Goal: Task Accomplishment & Management: Complete application form

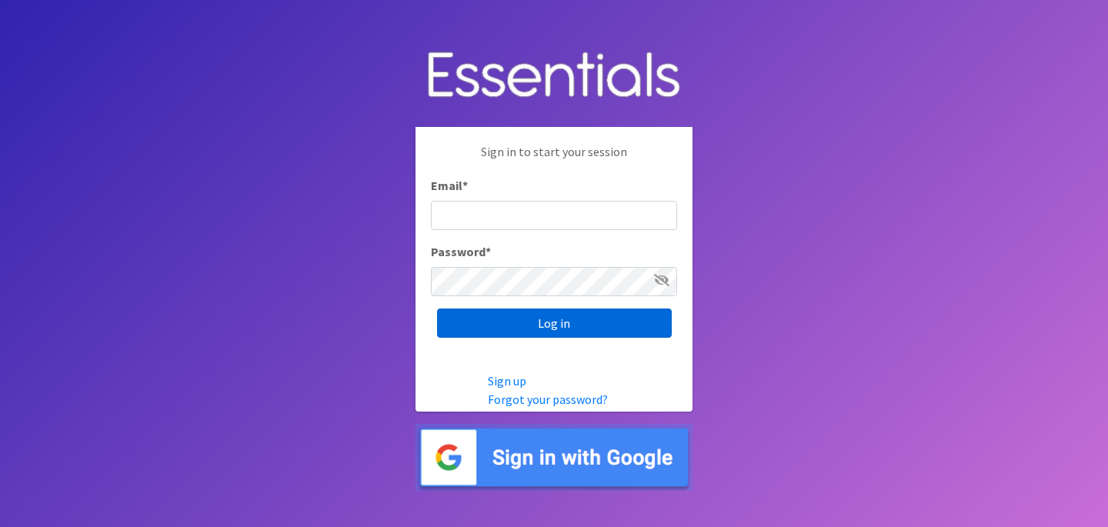
type input "[EMAIL_ADDRESS][DOMAIN_NAME]"
click at [601, 323] on input "Log in" at bounding box center [554, 322] width 235 height 29
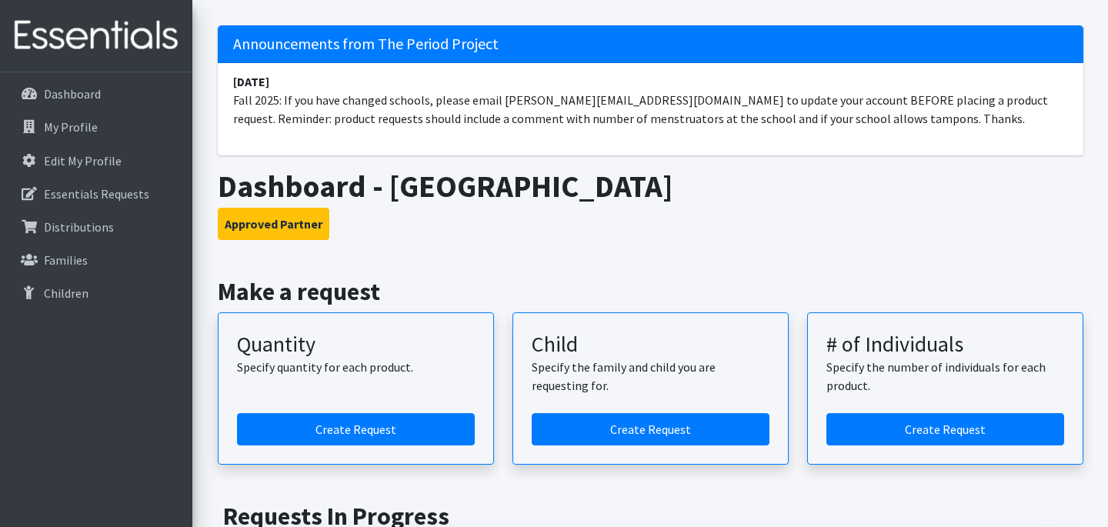
scroll to position [93, 0]
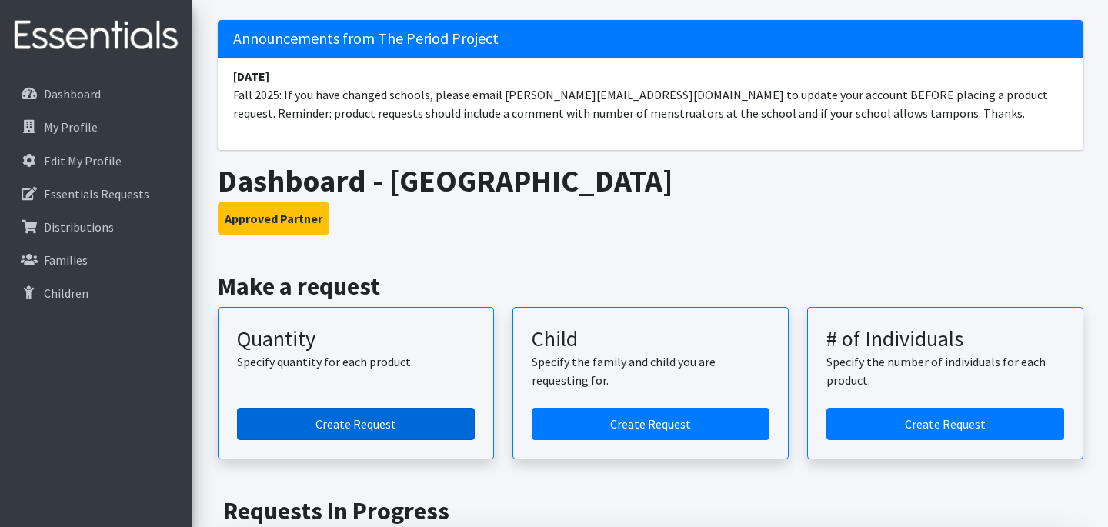
click at [371, 422] on link "Create Request" at bounding box center [356, 424] width 238 height 32
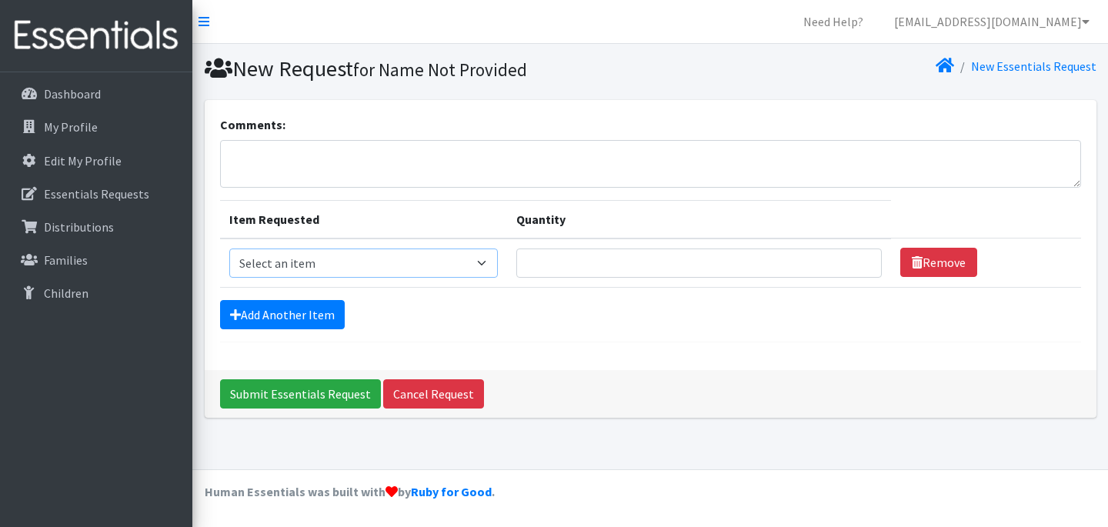
click at [473, 262] on select "Select an item Adult Period Pack Student Period Pack" at bounding box center [363, 262] width 269 height 29
click at [79, 122] on p "My Profile" at bounding box center [71, 126] width 54 height 15
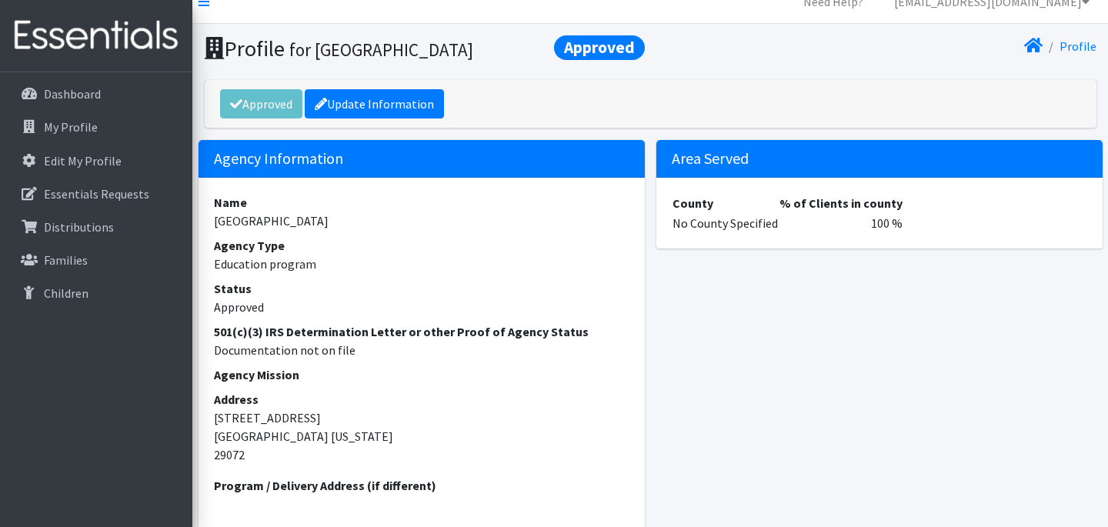
scroll to position [22, 0]
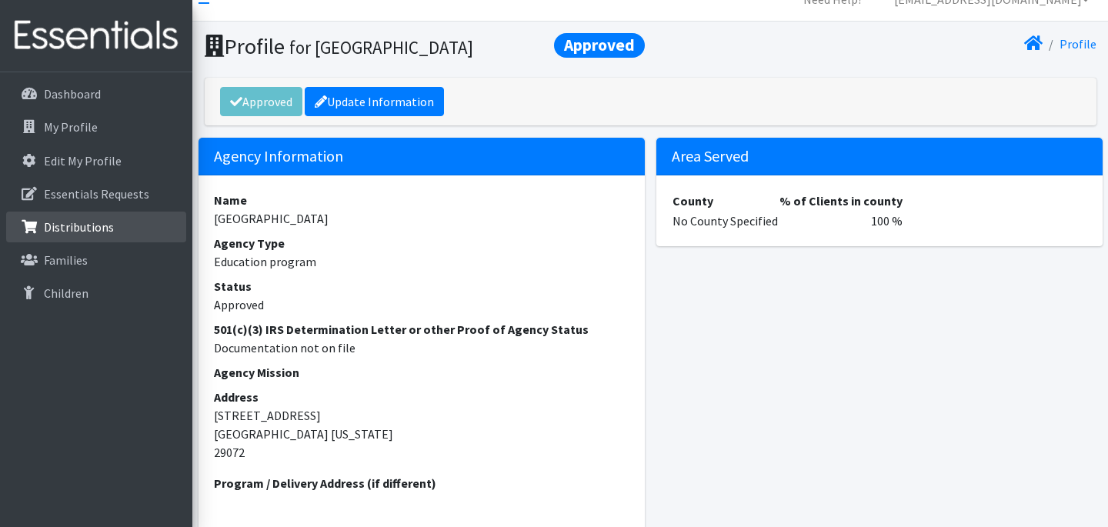
click at [93, 223] on p "Distributions" at bounding box center [79, 226] width 70 height 15
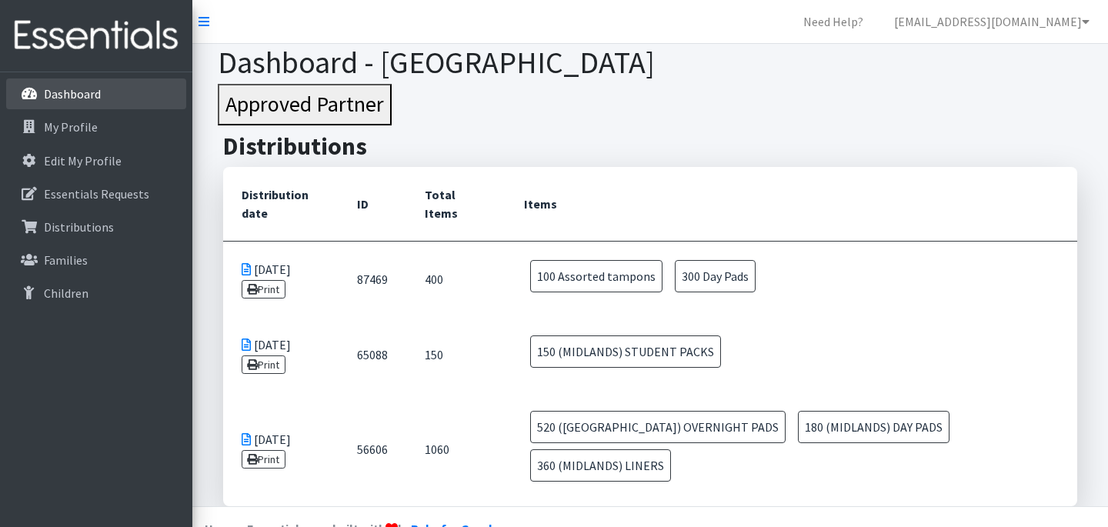
click at [65, 88] on p "Dashboard" at bounding box center [72, 93] width 57 height 15
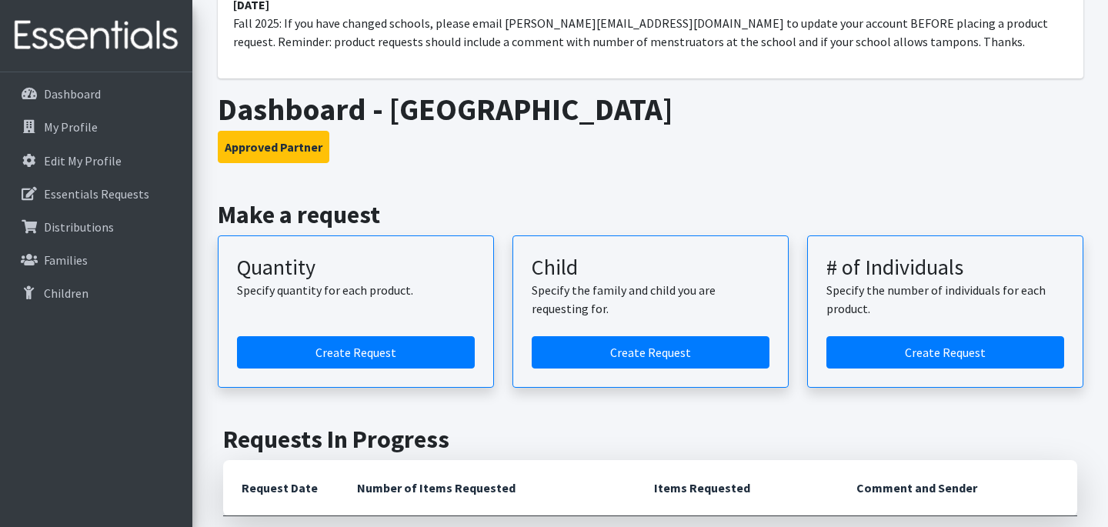
scroll to position [116, 0]
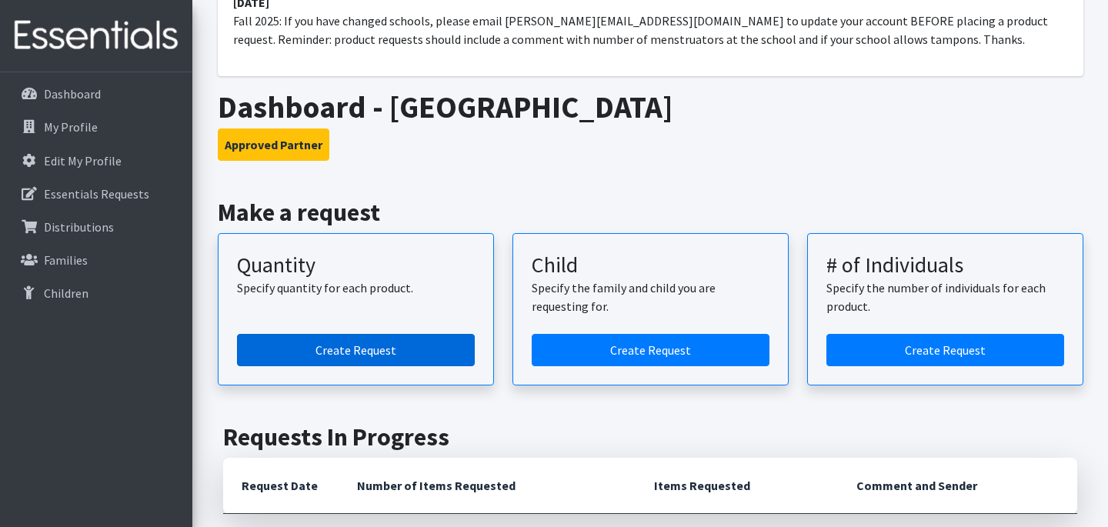
click at [353, 351] on link "Create Request" at bounding box center [356, 350] width 238 height 32
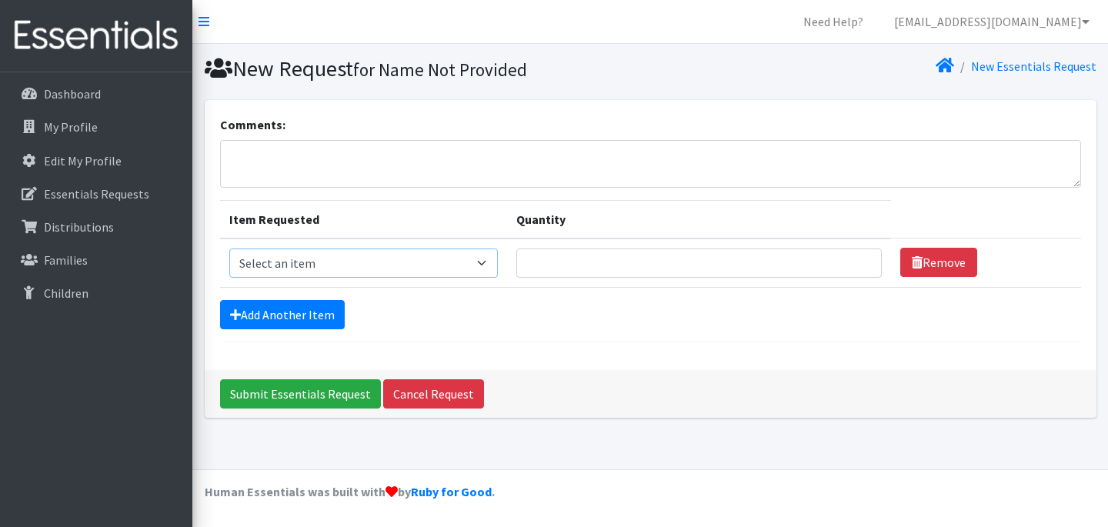
click at [343, 254] on select "Select an item Adult Period Pack Student Period Pack" at bounding box center [363, 262] width 269 height 29
select select "7757"
click at [229, 248] on select "Select an item Adult Period Pack Student Period Pack" at bounding box center [363, 262] width 269 height 29
click at [578, 255] on input "Quantity" at bounding box center [698, 262] width 365 height 29
click at [295, 149] on textarea "Comments:" at bounding box center [650, 164] width 861 height 48
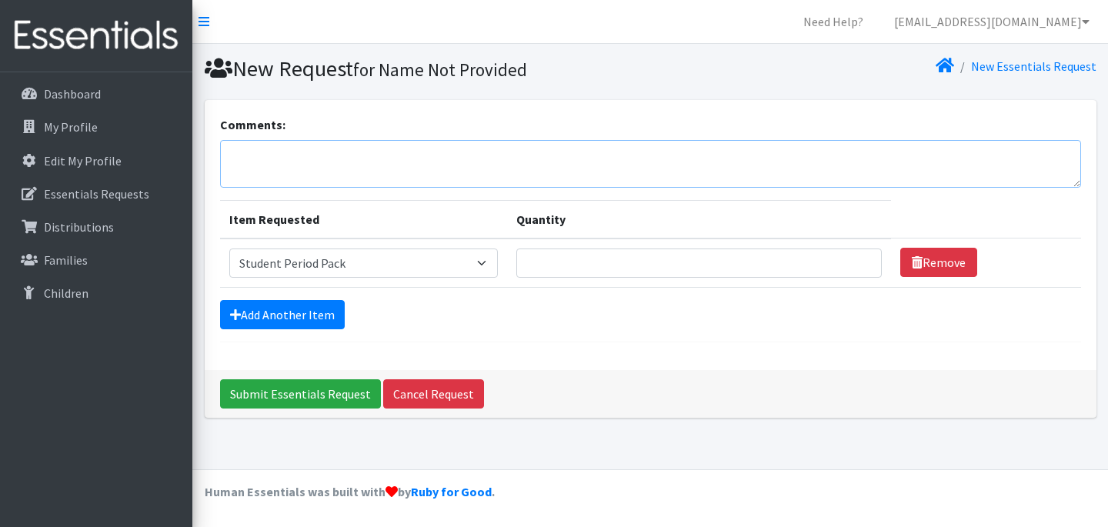
type textarea "I"
type textarea "W"
type textarea "The students have asked for more liners and tampons"
click at [851, 260] on input "1" at bounding box center [698, 262] width 365 height 29
drag, startPoint x: 676, startPoint y: 266, endPoint x: 611, endPoint y: 268, distance: 65.4
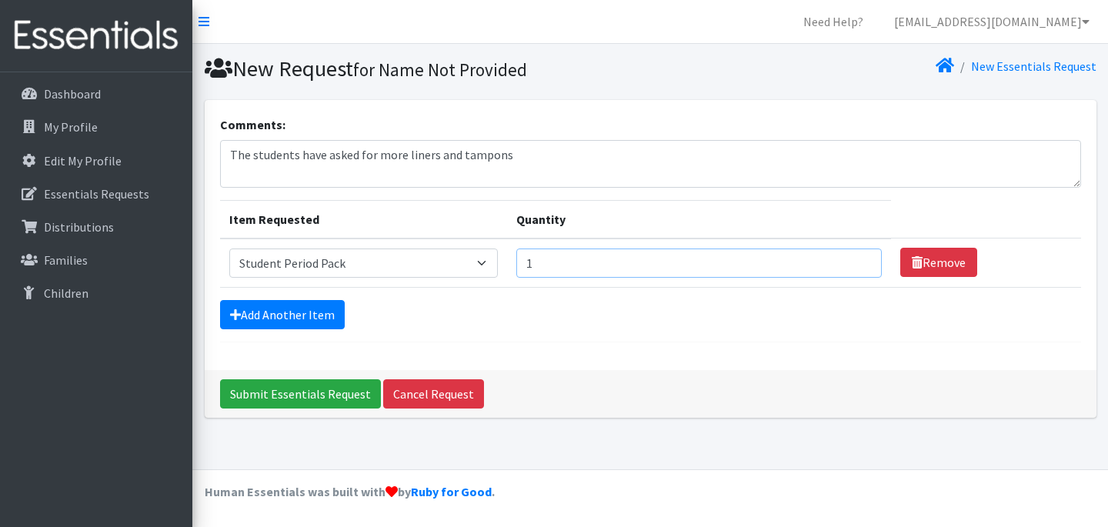
click at [611, 268] on input "1" at bounding box center [698, 262] width 365 height 29
drag, startPoint x: 611, startPoint y: 268, endPoint x: 483, endPoint y: 264, distance: 127.8
click at [483, 264] on tr "Item Requested Select an item Adult Period Pack Student Period Pack Quantity 1 …" at bounding box center [650, 262] width 861 height 49
type input "100"
click at [285, 311] on link "Add Another Item" at bounding box center [282, 314] width 125 height 29
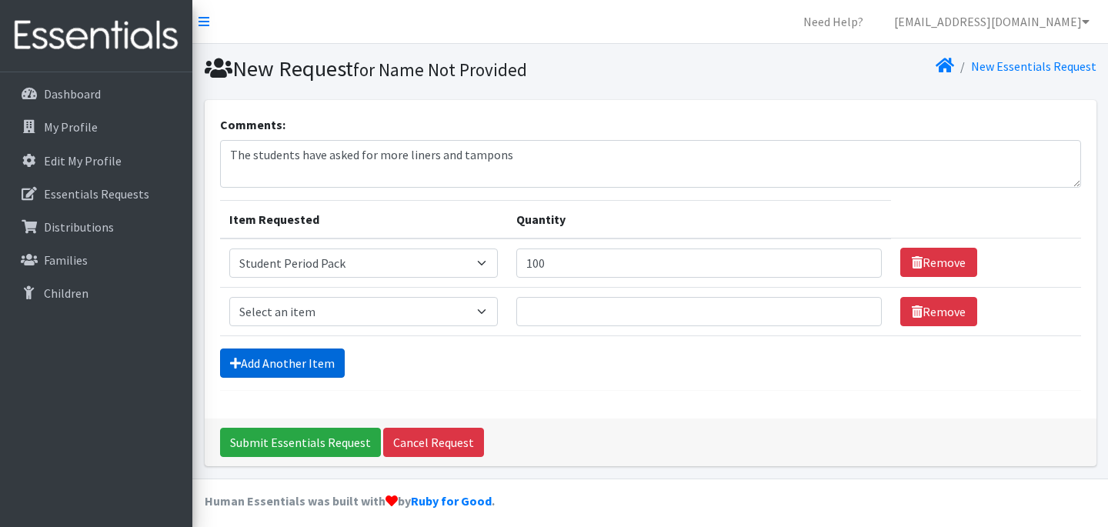
scroll to position [8, 0]
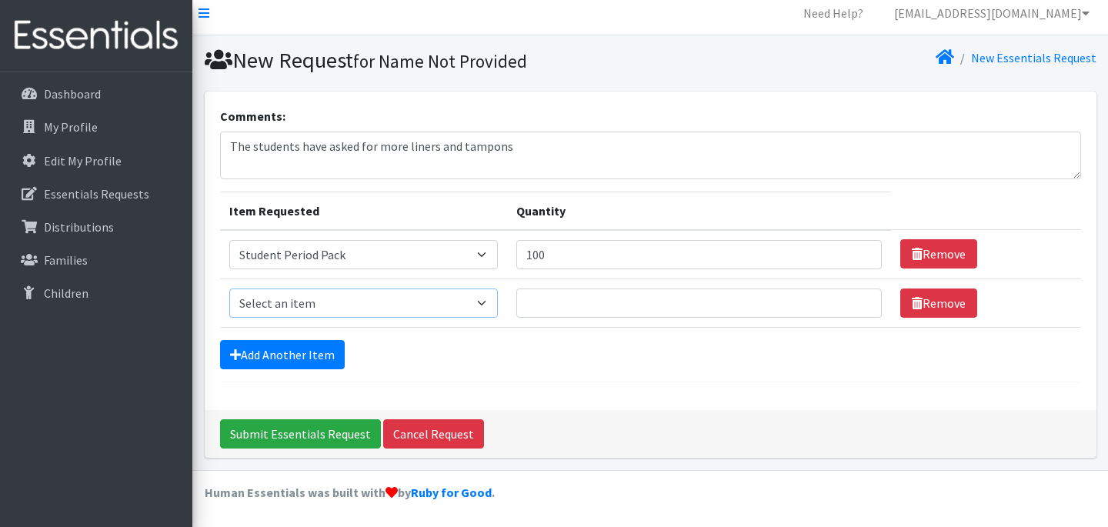
click at [295, 307] on select "Select an item Adult Period Pack Student Period Pack" at bounding box center [363, 302] width 269 height 29
click at [904, 307] on link "Remove" at bounding box center [938, 302] width 77 height 29
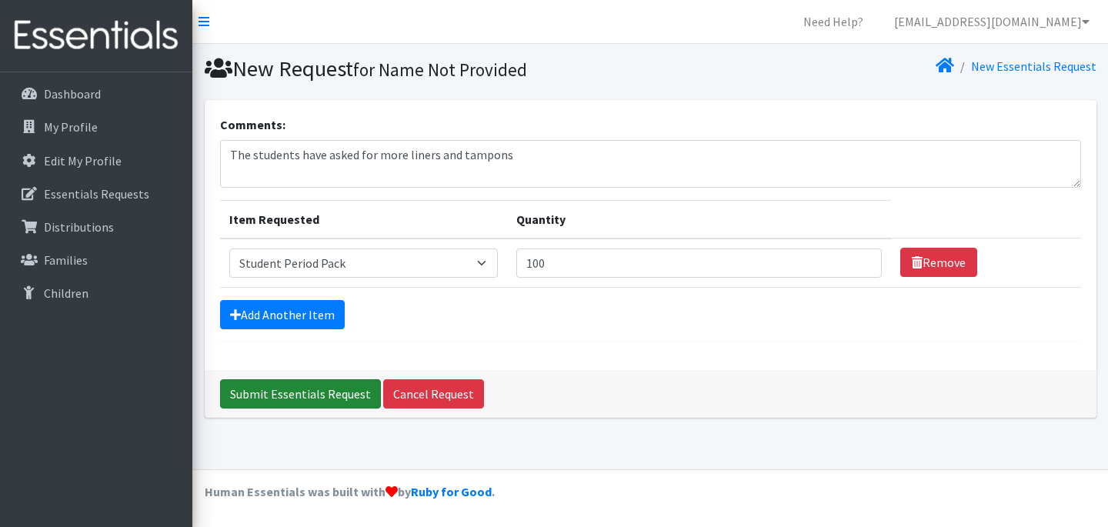
click at [306, 398] on input "Submit Essentials Request" at bounding box center [300, 393] width 161 height 29
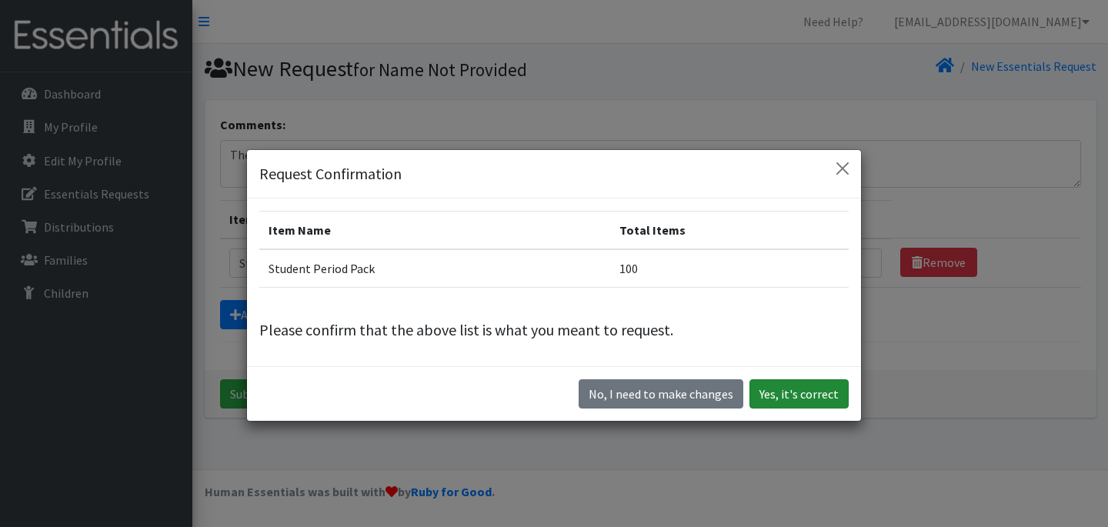
click at [821, 391] on button "Yes, it's correct" at bounding box center [798, 393] width 99 height 29
